Goal: Learn about a topic: Learn about a topic

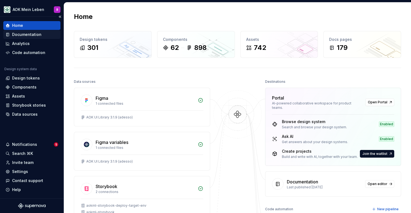
click at [26, 37] on div "Documentation" at bounding box center [26, 34] width 29 height 5
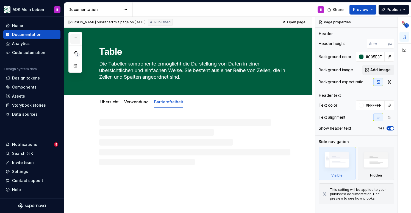
click at [77, 40] on button "button" at bounding box center [75, 39] width 10 height 10
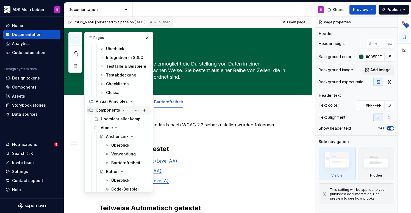
scroll to position [153, 0]
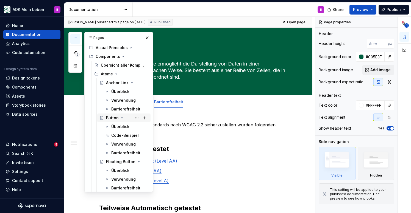
click at [110, 119] on div "Button" at bounding box center [112, 117] width 13 height 5
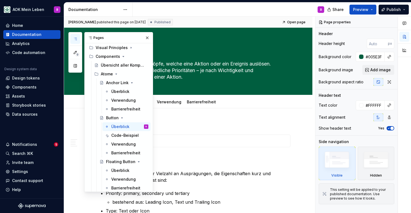
click at [75, 37] on icon "button" at bounding box center [75, 39] width 4 height 4
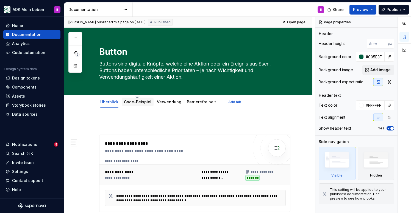
click at [136, 106] on div "Code-Beispiel" at bounding box center [138, 102] width 32 height 9
click at [167, 104] on link "Verwendung" at bounding box center [169, 102] width 24 height 5
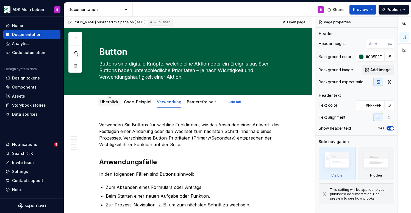
click at [106, 104] on link "Überblick" at bounding box center [109, 102] width 18 height 5
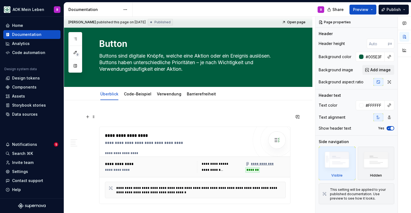
scroll to position [9, 0]
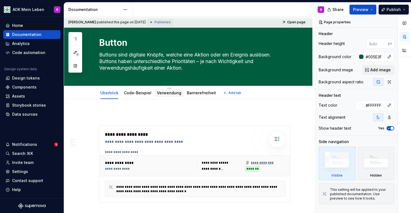
click at [163, 95] on link "Verwendung" at bounding box center [169, 93] width 24 height 5
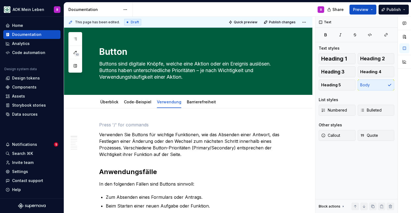
scroll to position [0, 0]
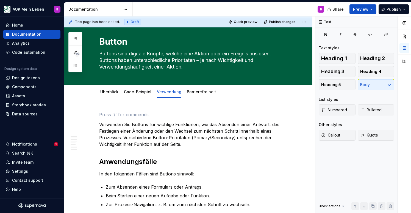
click at [109, 95] on div "Überblick" at bounding box center [109, 92] width 18 height 7
click at [114, 92] on link "Überblick" at bounding box center [109, 92] width 18 height 5
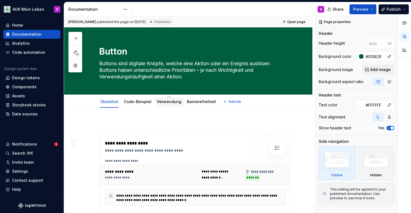
click at [172, 103] on link "Verwendung" at bounding box center [169, 101] width 24 height 5
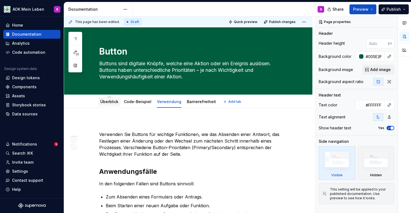
click at [112, 100] on link "Überblick" at bounding box center [109, 101] width 18 height 5
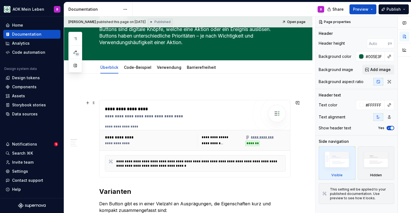
scroll to position [35, 0]
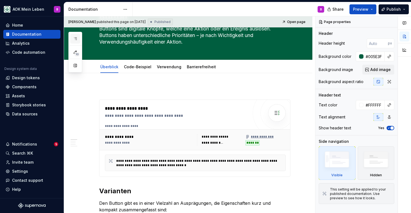
click at [73, 39] on button "button" at bounding box center [75, 39] width 10 height 10
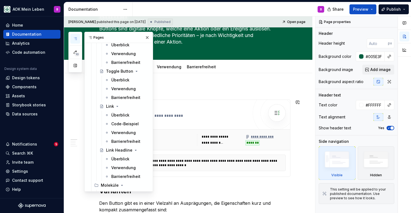
scroll to position [278, 0]
click at [115, 117] on div "Überblick" at bounding box center [120, 114] width 18 height 5
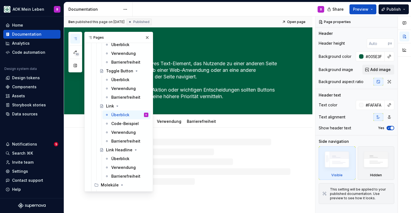
click at [76, 36] on button "button" at bounding box center [75, 39] width 10 height 10
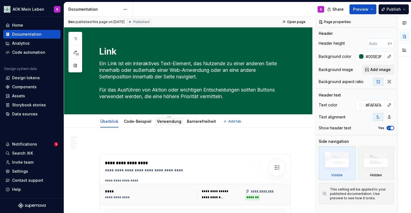
click at [167, 119] on div "Verwendung" at bounding box center [169, 121] width 24 height 7
click at [166, 122] on link "Verwendung" at bounding box center [169, 121] width 24 height 5
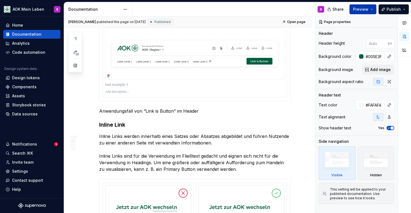
click at [366, 9] on span "Preview" at bounding box center [360, 9] width 15 height 5
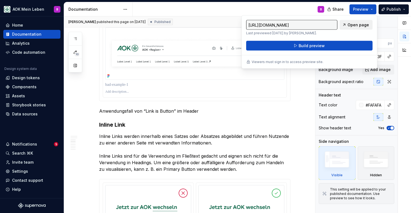
click at [351, 27] on span "Open page" at bounding box center [357, 24] width 21 height 5
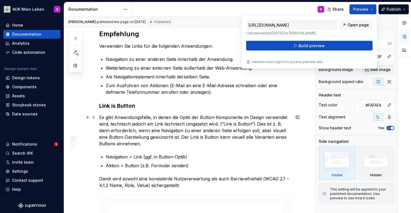
scroll to position [161, 0]
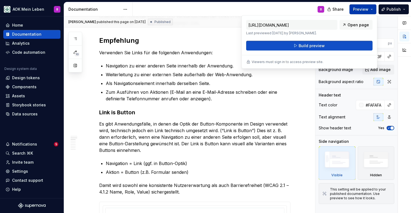
click at [367, 7] on span "Preview" at bounding box center [360, 9] width 15 height 5
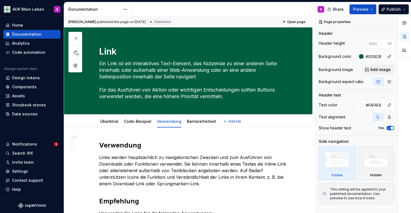
scroll to position [0, 0]
type textarea "*"
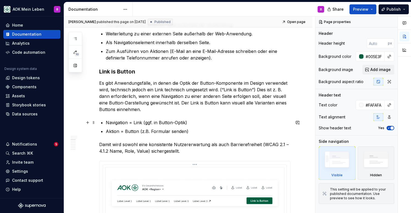
scroll to position [190, 0]
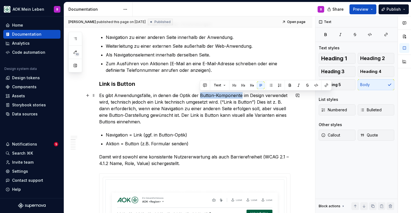
drag, startPoint x: 200, startPoint y: 95, endPoint x: 241, endPoint y: 96, distance: 40.7
click at [241, 96] on p "Es gibt Anwendungsfälle, in denen die Optik der Button-Komponente im Design ver…" at bounding box center [194, 108] width 191 height 33
click at [327, 83] on button "button" at bounding box center [326, 86] width 8 height 8
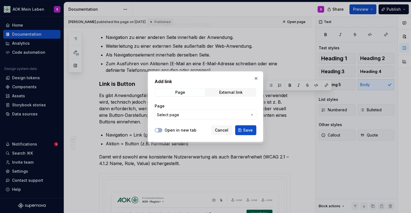
click at [199, 115] on span "Select page" at bounding box center [202, 114] width 91 height 5
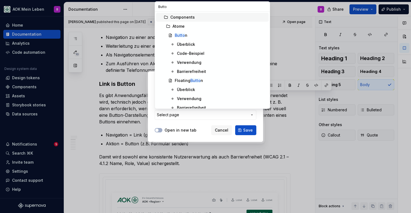
type input "Button"
click at [183, 36] on mark "Button" at bounding box center [181, 35] width 13 height 5
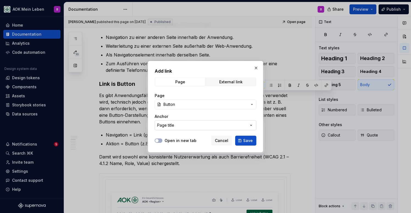
click at [213, 128] on button "Page title" at bounding box center [206, 126] width 102 height 10
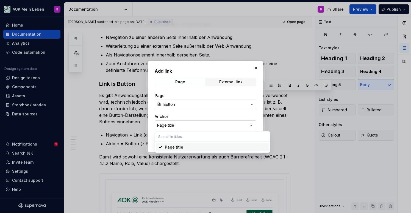
click at [213, 128] on div "Add link Page External link Page Button Anchor Page title Open in new tab Cance…" at bounding box center [205, 106] width 411 height 213
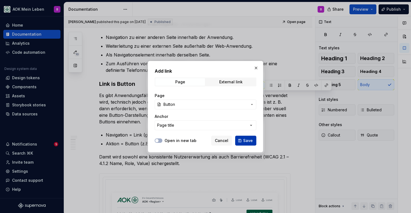
click at [246, 140] on span "Save" at bounding box center [248, 140] width 10 height 5
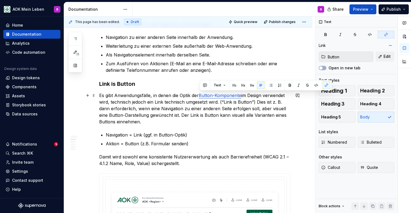
click at [198, 115] on p "Es gibt Anwendungsfälle, in denen die Optik der Button-Komponente im Design ver…" at bounding box center [194, 108] width 191 height 33
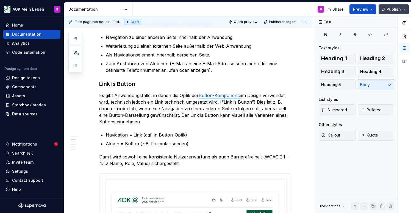
click at [390, 10] on span "Publish" at bounding box center [393, 9] width 14 height 5
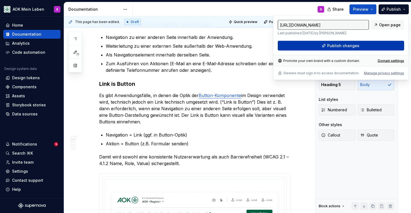
click at [364, 48] on button "Publish changes" at bounding box center [341, 46] width 126 height 10
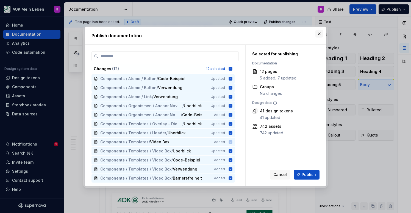
click at [320, 35] on button "button" at bounding box center [319, 34] width 8 height 8
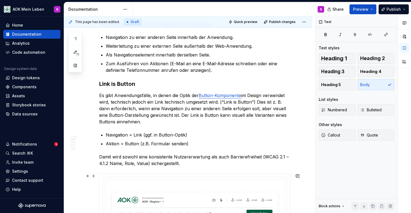
type textarea "*"
